Goal: Task Accomplishment & Management: Manage account settings

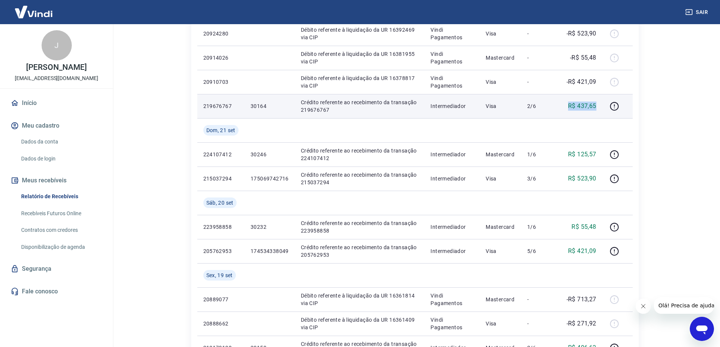
drag, startPoint x: 564, startPoint y: 108, endPoint x: 598, endPoint y: 108, distance: 33.6
click at [598, 108] on td "R$ 437,65" at bounding box center [579, 106] width 47 height 24
copy p "R$ 437,65"
click at [223, 107] on p "219676767" at bounding box center [220, 106] width 35 height 8
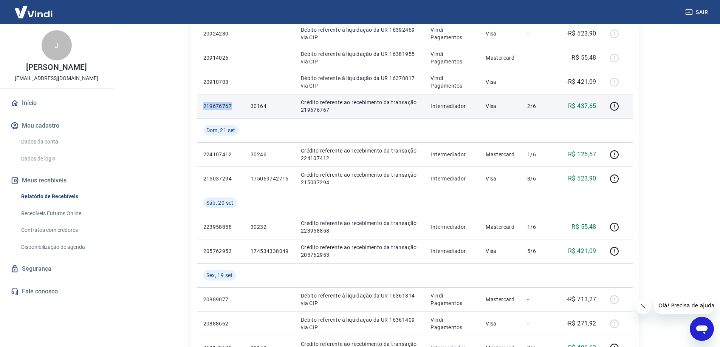
copy p "219676767"
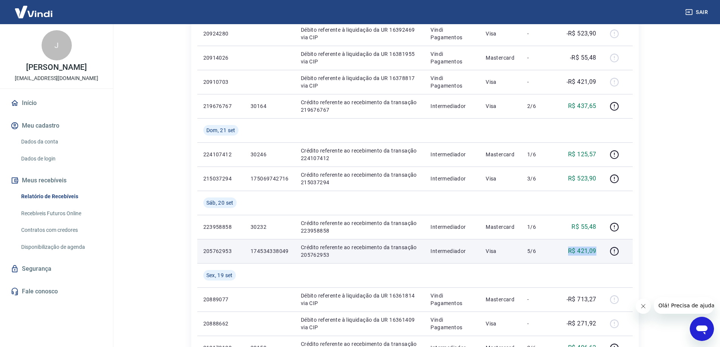
drag, startPoint x: 563, startPoint y: 253, endPoint x: 599, endPoint y: 253, distance: 35.9
click at [599, 253] on td "R$ 421,09" at bounding box center [579, 251] width 47 height 24
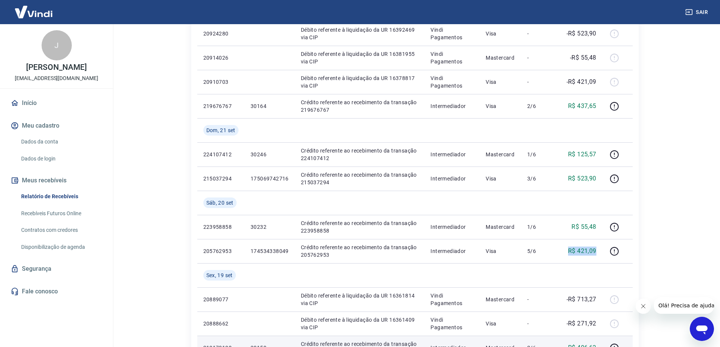
copy p "R$ 421,09"
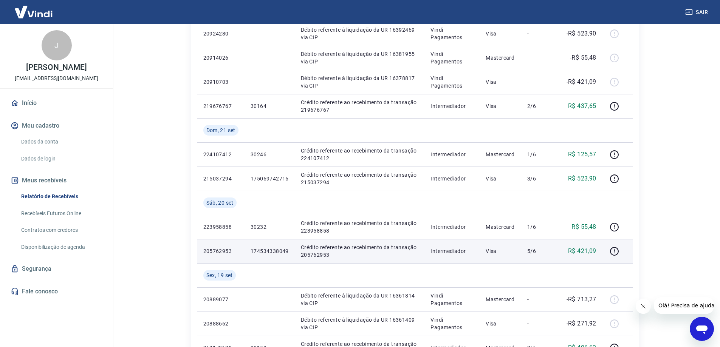
click at [222, 251] on p "205762953" at bounding box center [220, 252] width 35 height 8
copy p "205762953"
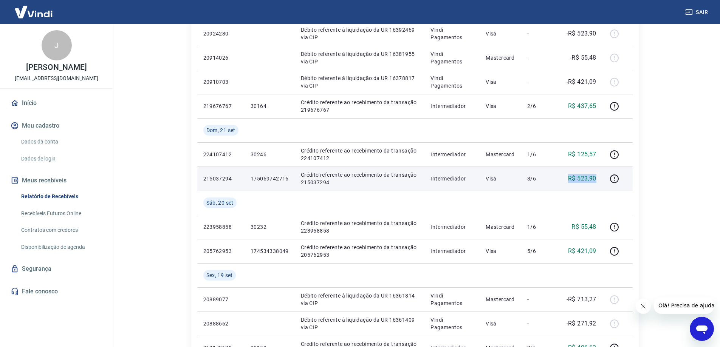
drag, startPoint x: 569, startPoint y: 177, endPoint x: 600, endPoint y: 177, distance: 30.6
click at [600, 177] on td "R$ 523,90" at bounding box center [579, 179] width 47 height 24
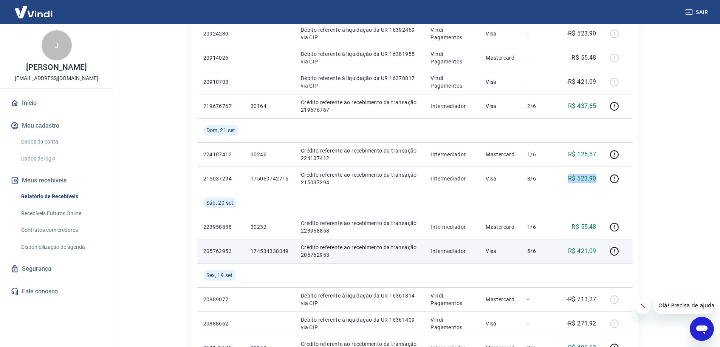
copy p "R$ 523,90"
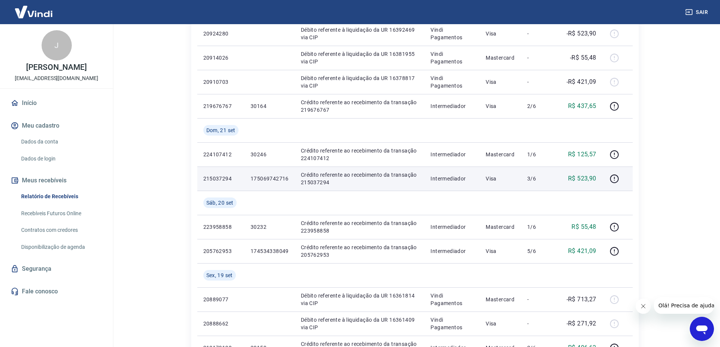
click at [215, 178] on p "215037294" at bounding box center [220, 179] width 35 height 8
copy p "215037294"
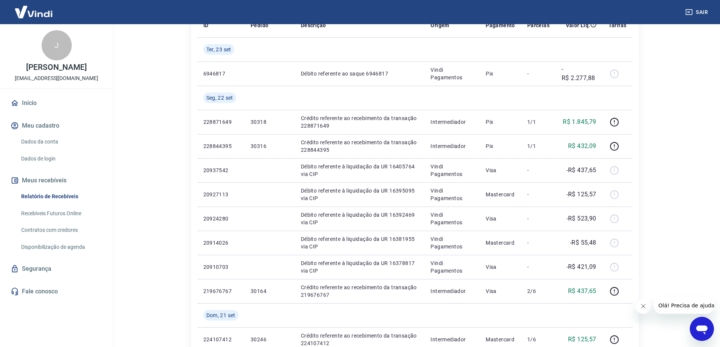
scroll to position [76, 0]
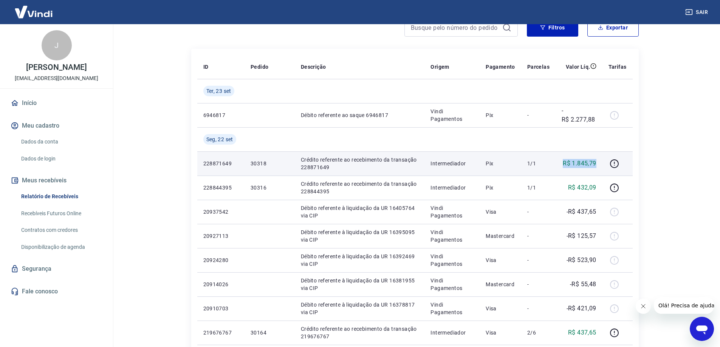
drag, startPoint x: 559, startPoint y: 163, endPoint x: 599, endPoint y: 163, distance: 39.3
click at [599, 163] on td "R$ 1.845,79" at bounding box center [579, 164] width 47 height 24
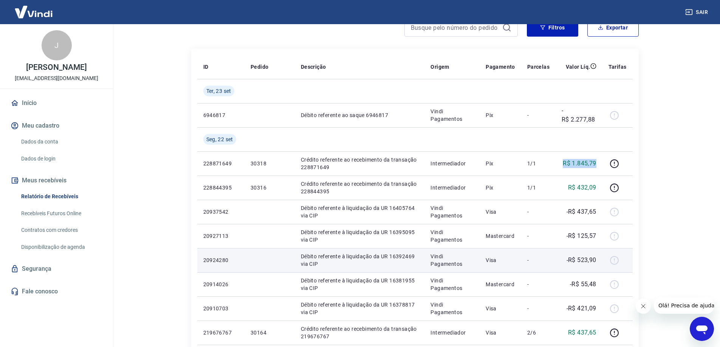
copy p "R$ 1.845,79"
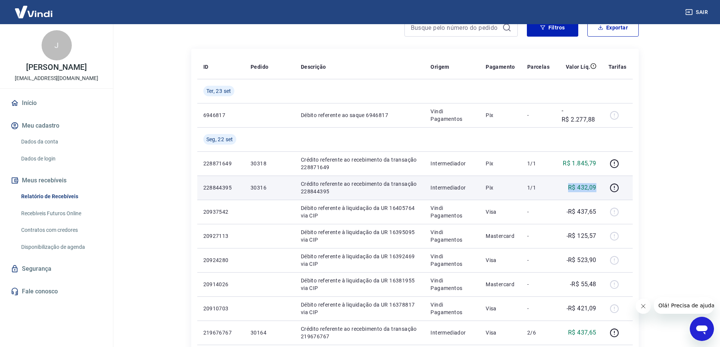
drag, startPoint x: 556, startPoint y: 187, endPoint x: 601, endPoint y: 187, distance: 45.0
click at [601, 187] on td "R$ 432,09" at bounding box center [579, 188] width 47 height 24
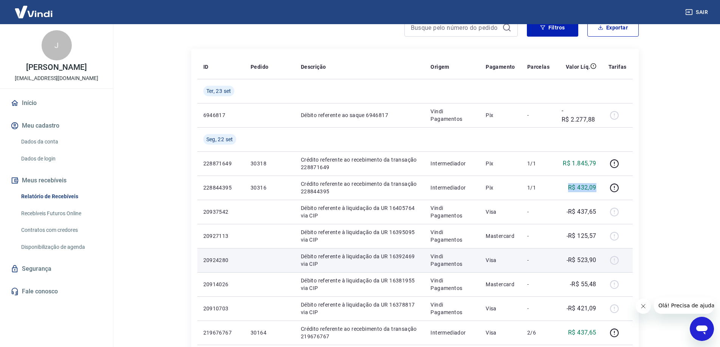
copy p "R$ 432,09"
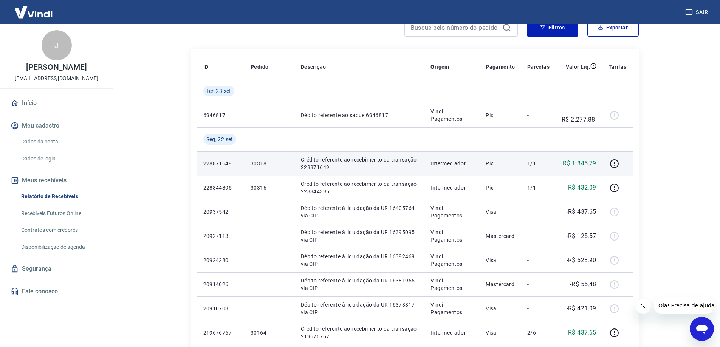
click at [223, 163] on p "228871649" at bounding box center [220, 164] width 35 height 8
copy p "228871649"
